Goal: Task Accomplishment & Management: Manage account settings

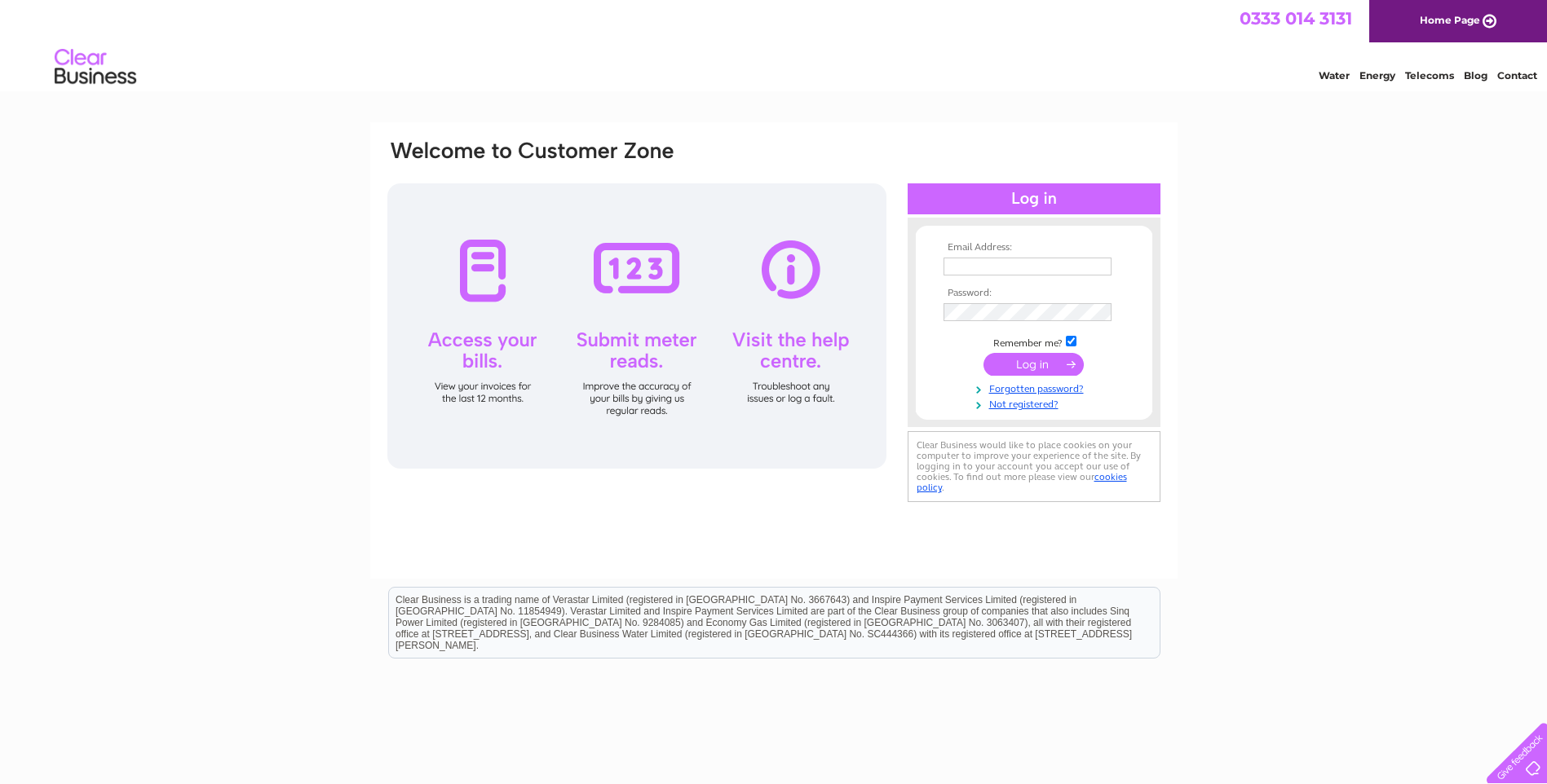
type input "roliver@meesons-spurlings.co.uk"
click at [1035, 352] on td at bounding box center [1034, 364] width 189 height 31
click at [1033, 362] on input "submit" at bounding box center [1034, 364] width 101 height 23
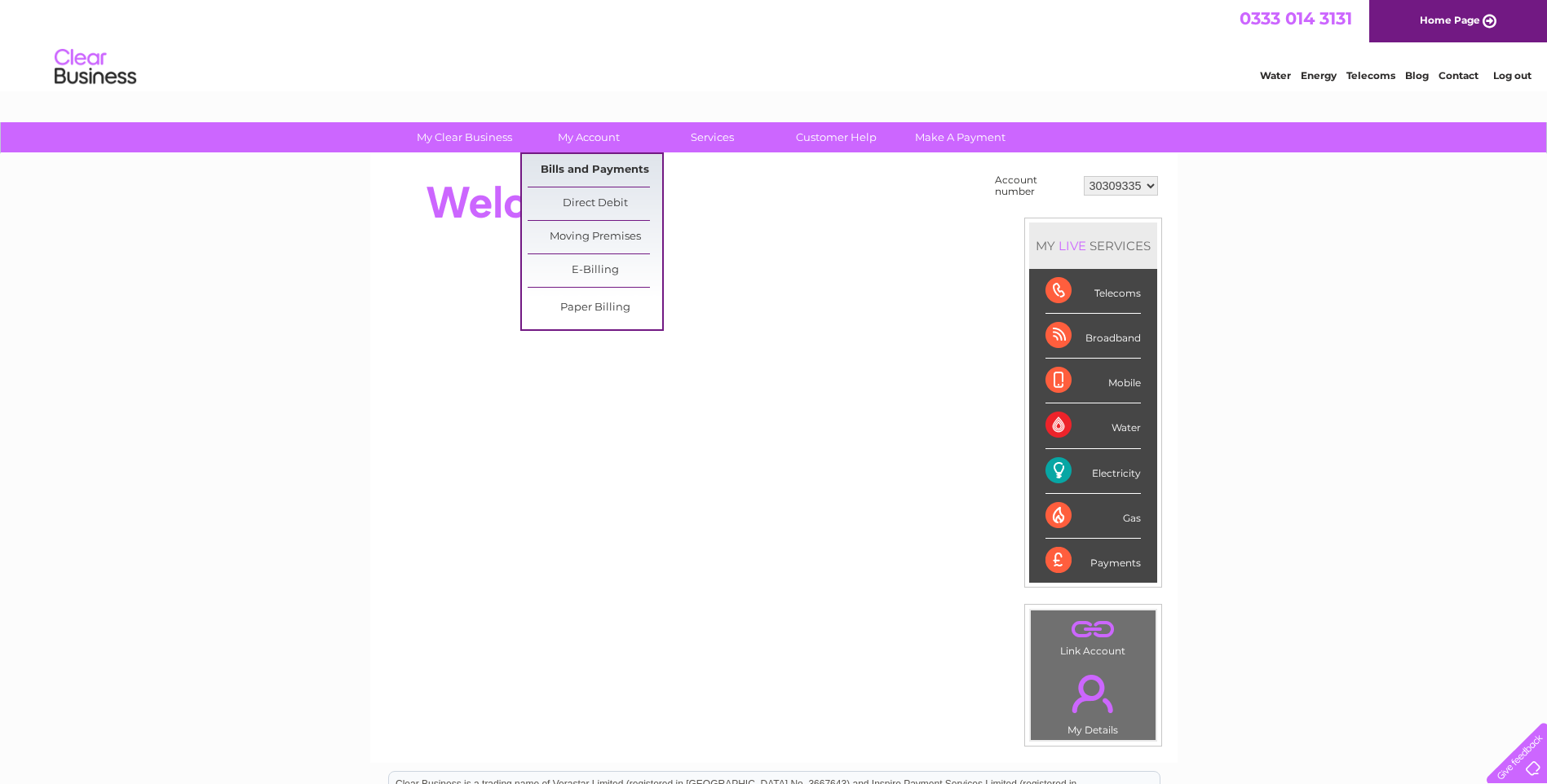
click at [595, 162] on link "Bills and Payments" at bounding box center [594, 169] width 134 height 33
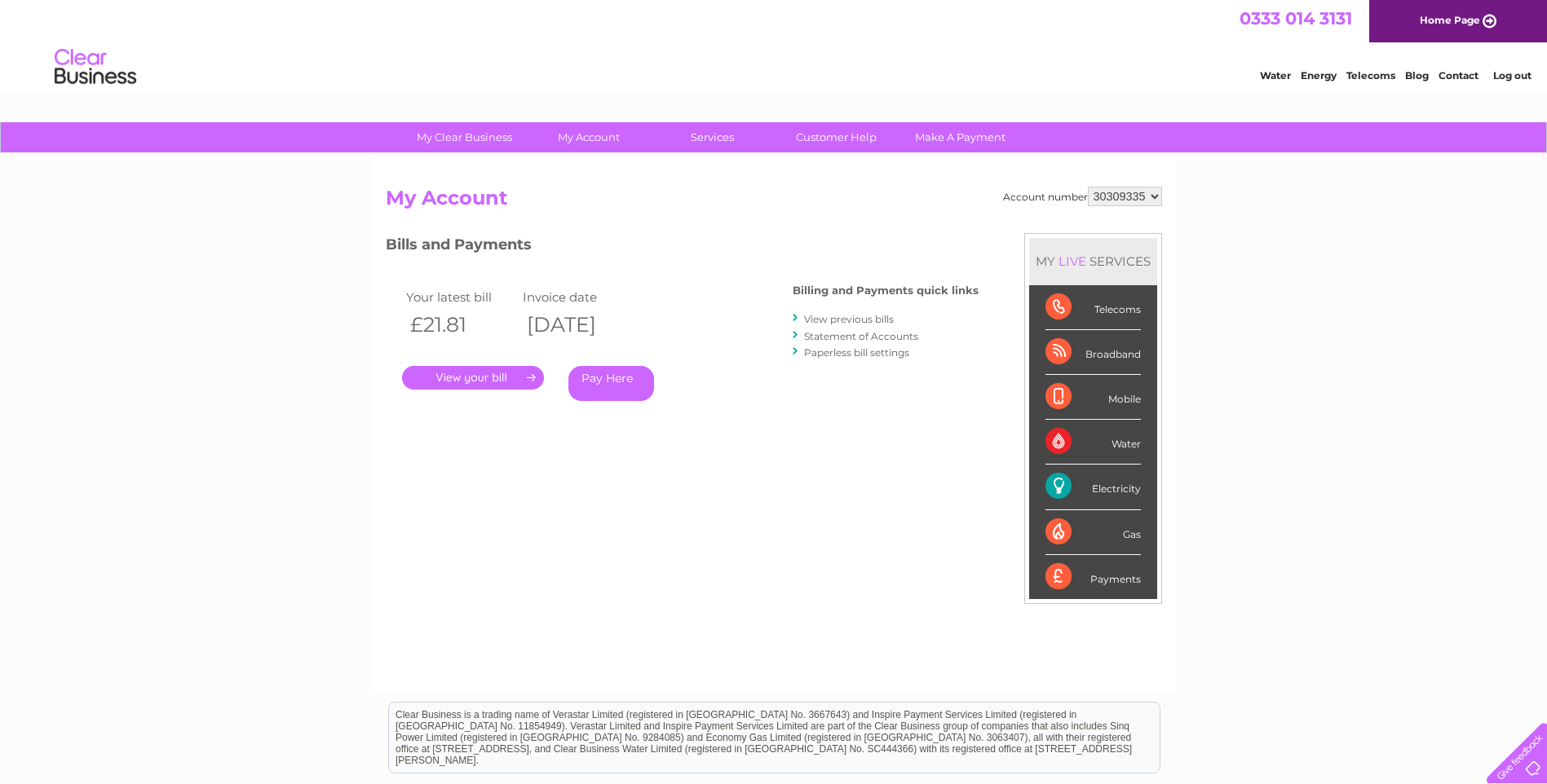
click at [441, 372] on link "." at bounding box center [473, 377] width 142 height 23
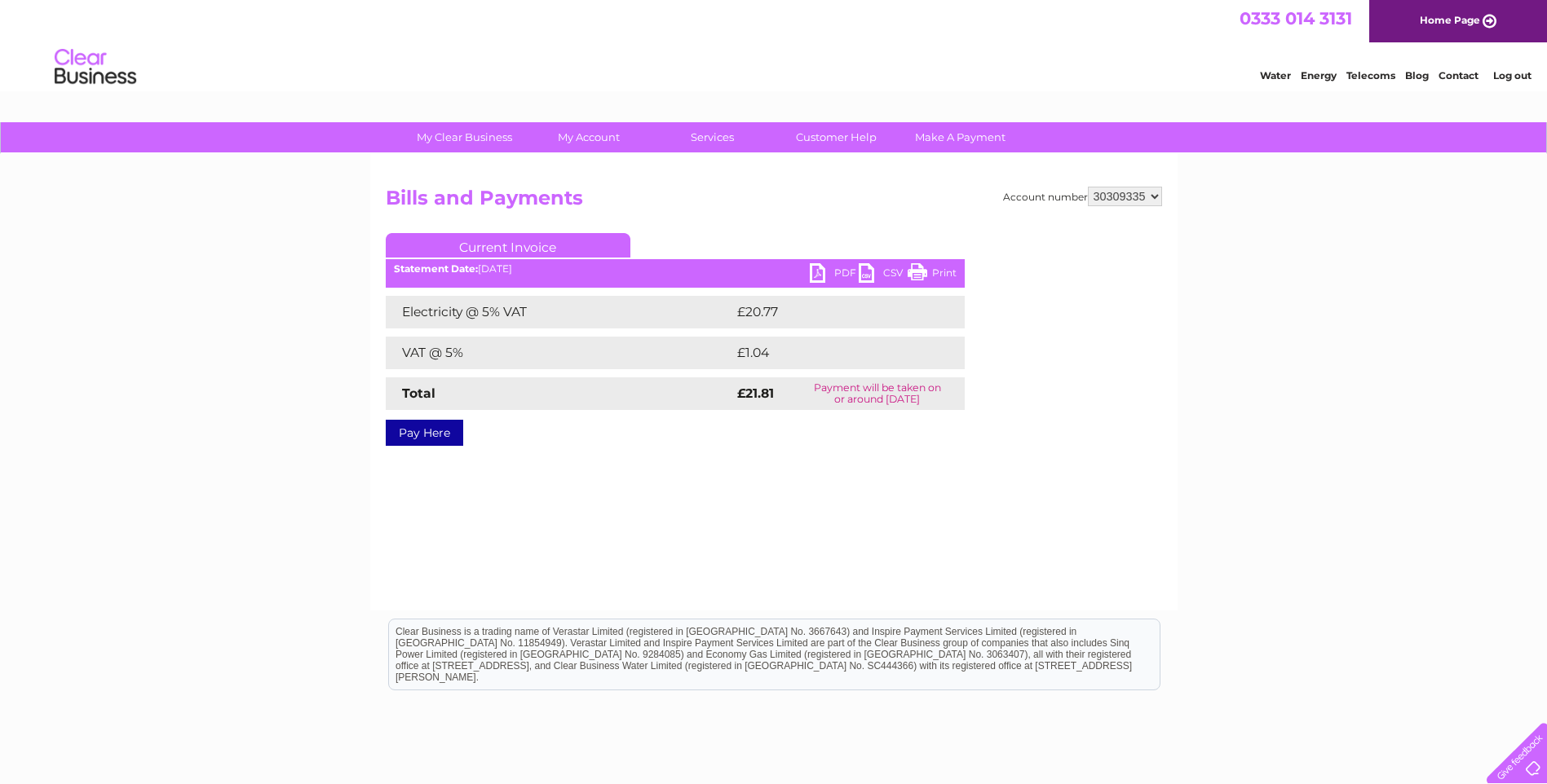
click at [817, 267] on link "PDF" at bounding box center [834, 275] width 49 height 23
